Goal: Task Accomplishment & Management: Complete application form

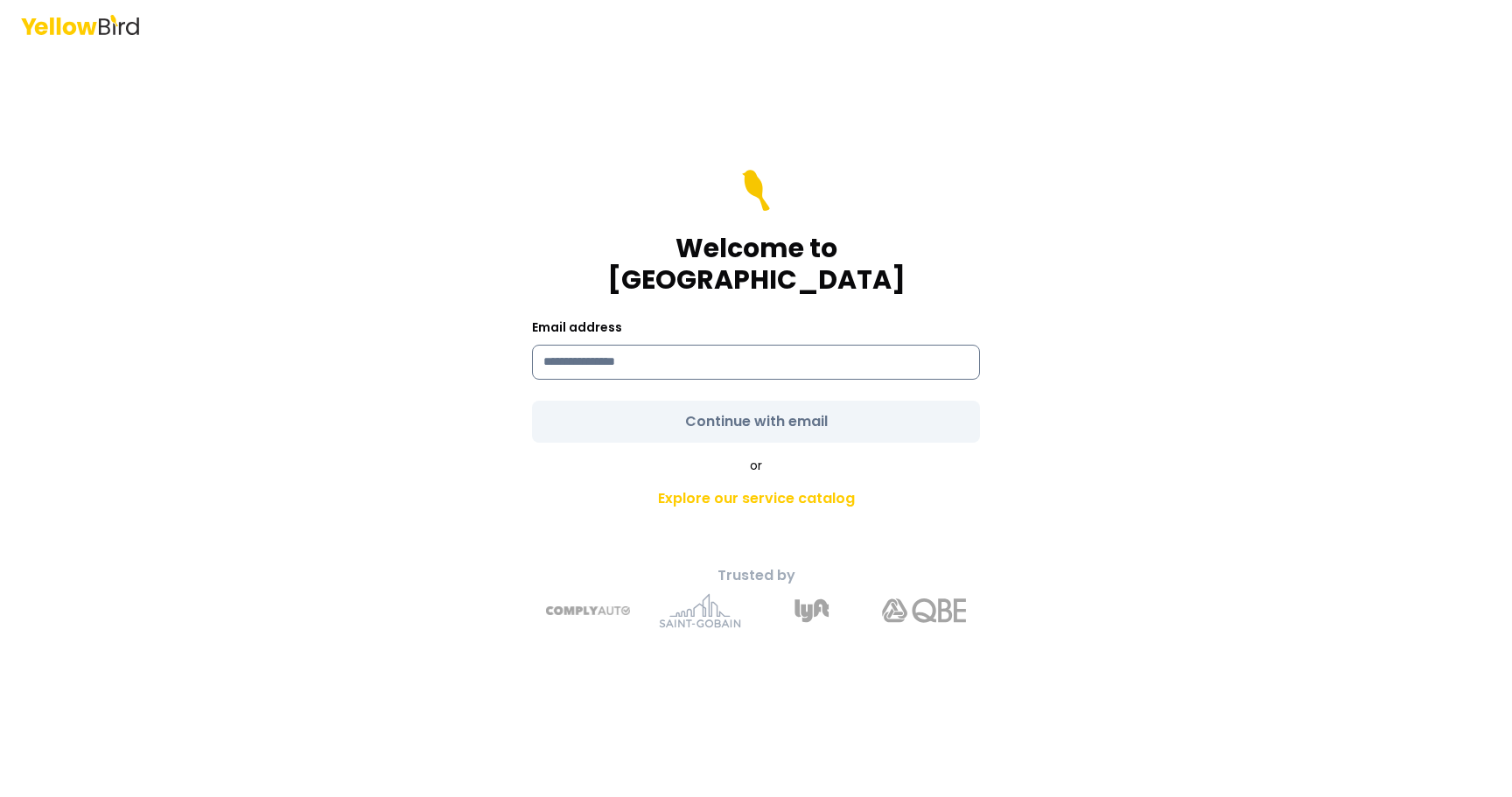
click at [647, 344] on input at bounding box center [756, 361] width 448 height 35
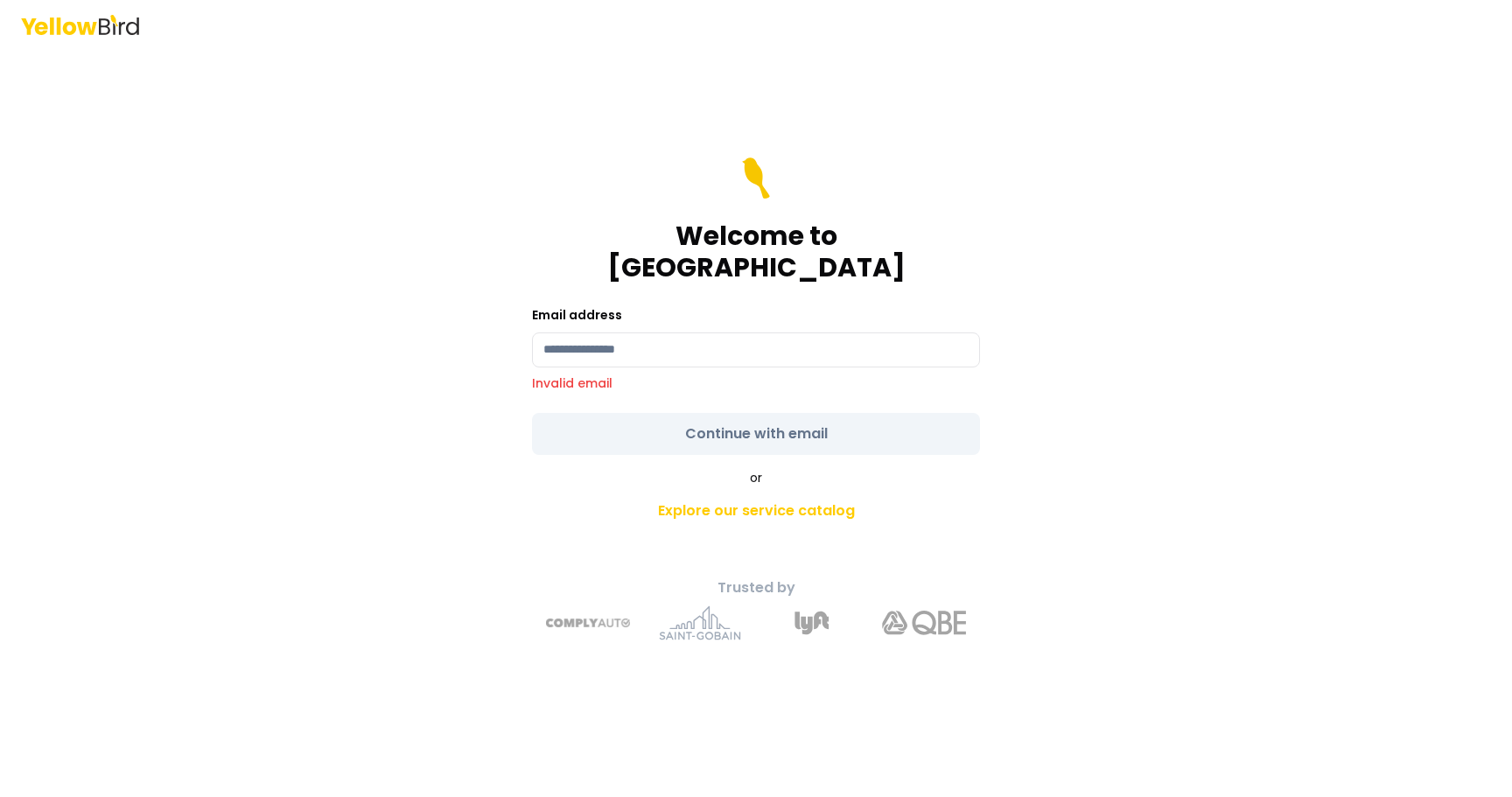
click at [213, 267] on div "Welcome to YellowBird Email address Invalid email Continue with email or Explor…" at bounding box center [756, 398] width 1512 height 797
click at [562, 332] on input at bounding box center [756, 349] width 448 height 35
click at [422, 323] on main "Welcome to YellowBird Email address Invalid email Continue with email or Explor…" at bounding box center [756, 422] width 672 height 748
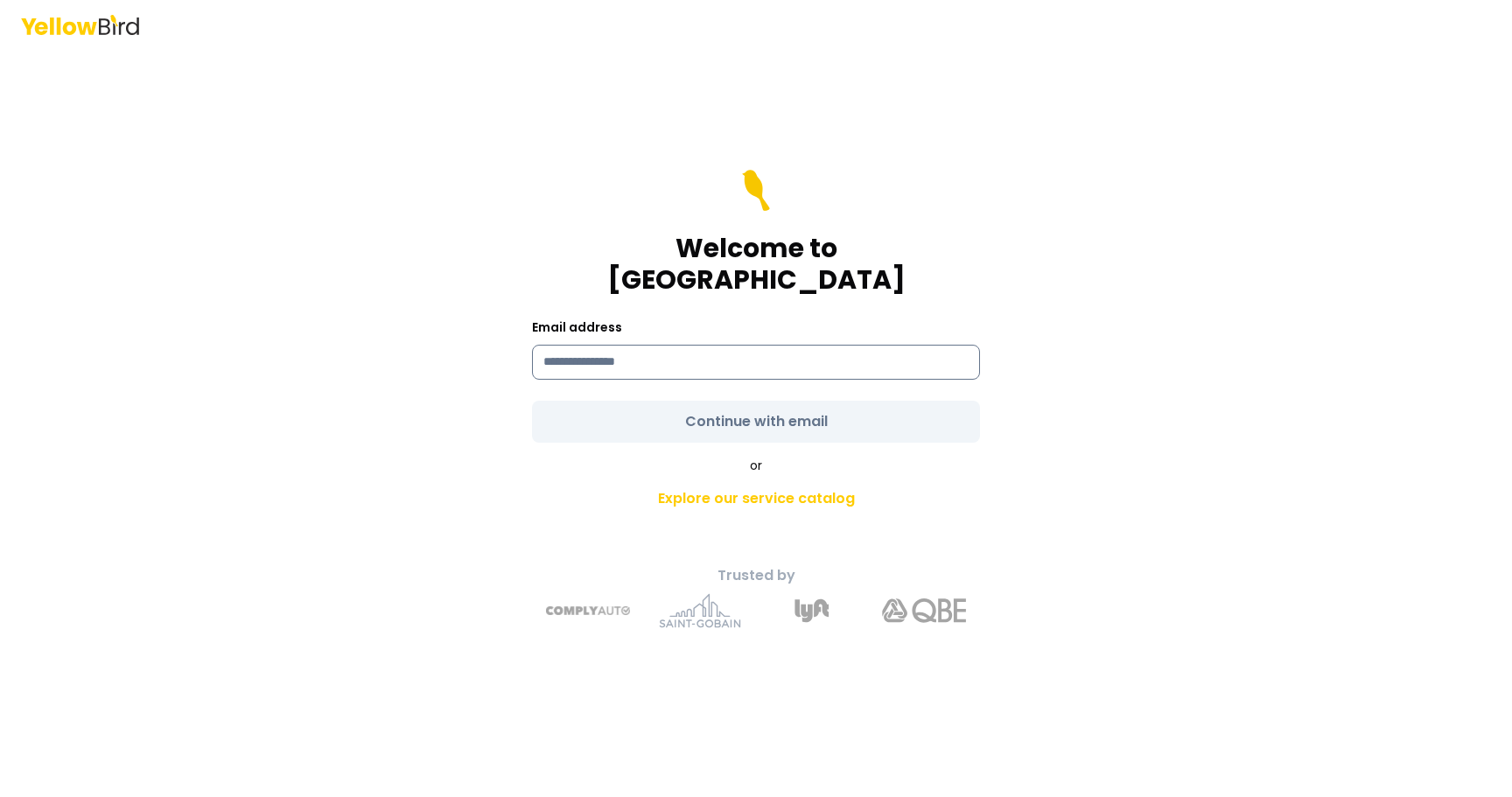
click at [605, 344] on input at bounding box center [756, 361] width 448 height 35
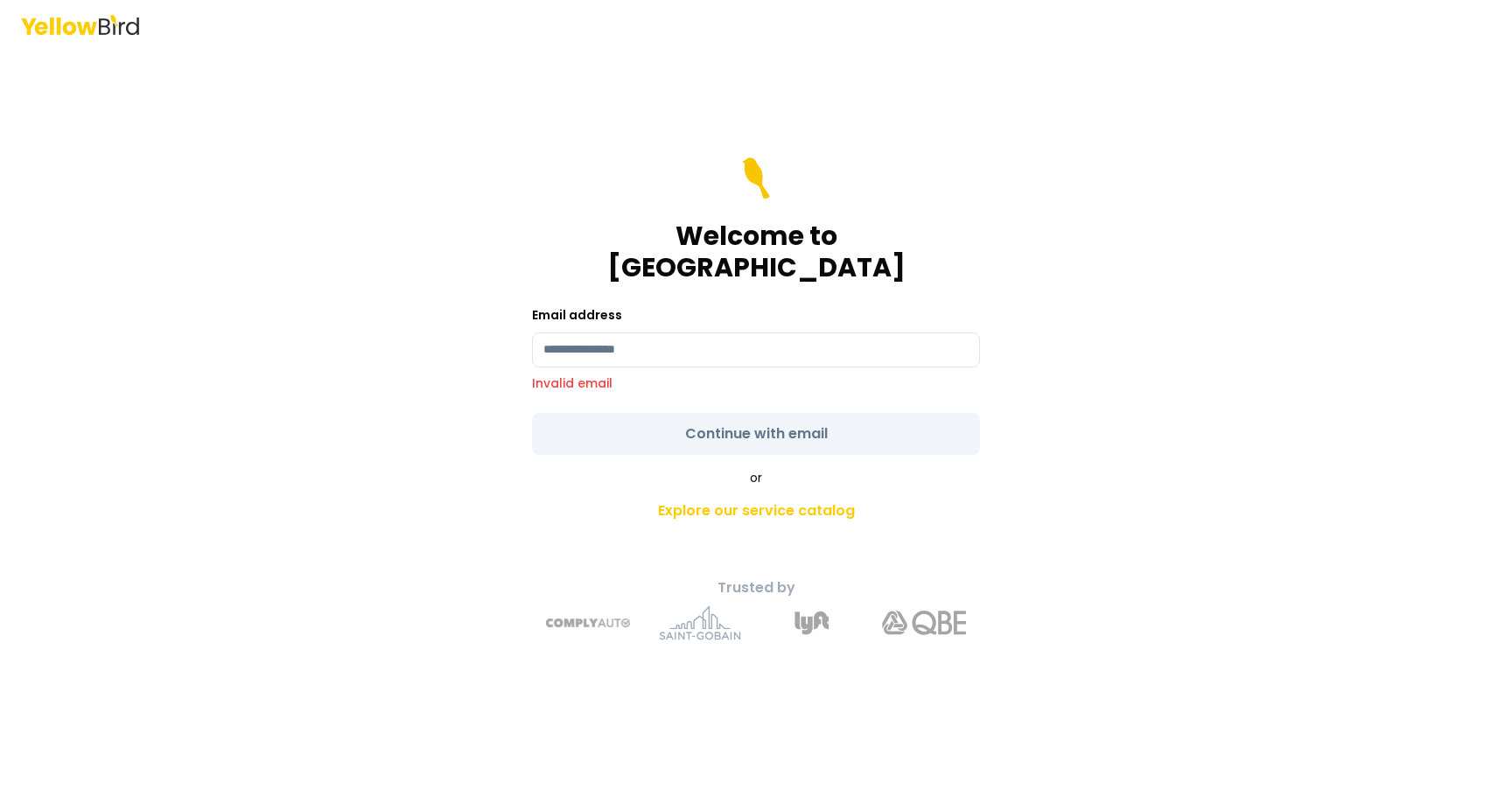
click at [353, 346] on div "Welcome to YellowBird Email address Invalid email Continue with email or Explor…" at bounding box center [756, 398] width 1512 height 797
